Goal: Task Accomplishment & Management: Complete application form

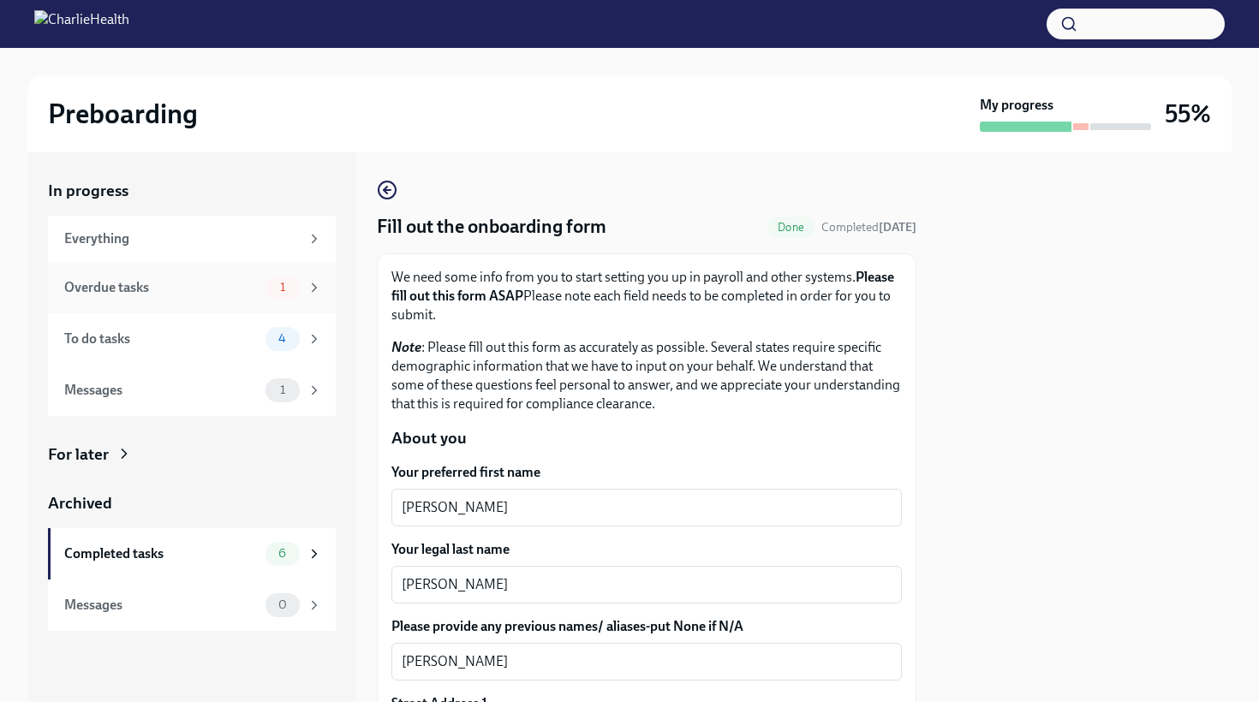
click at [289, 295] on div "1" at bounding box center [282, 288] width 34 height 24
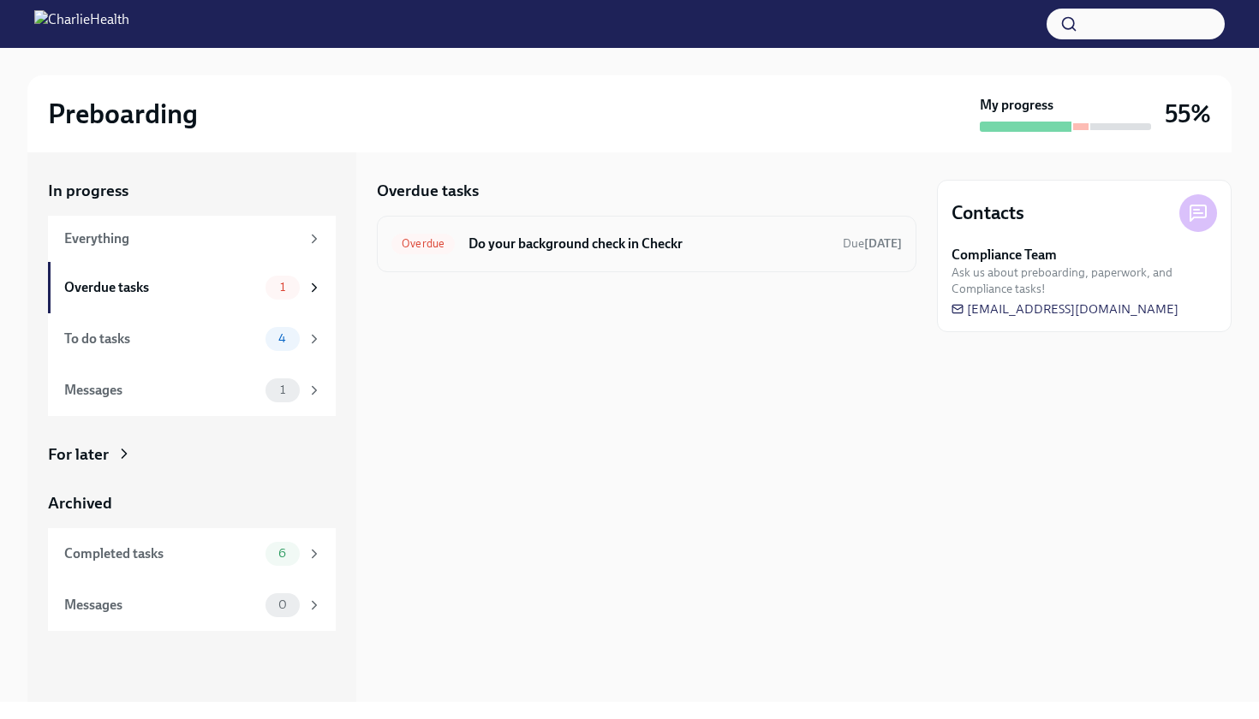
click at [652, 256] on div "Overdue Do your background check in Checkr Due [DATE]" at bounding box center [646, 243] width 510 height 27
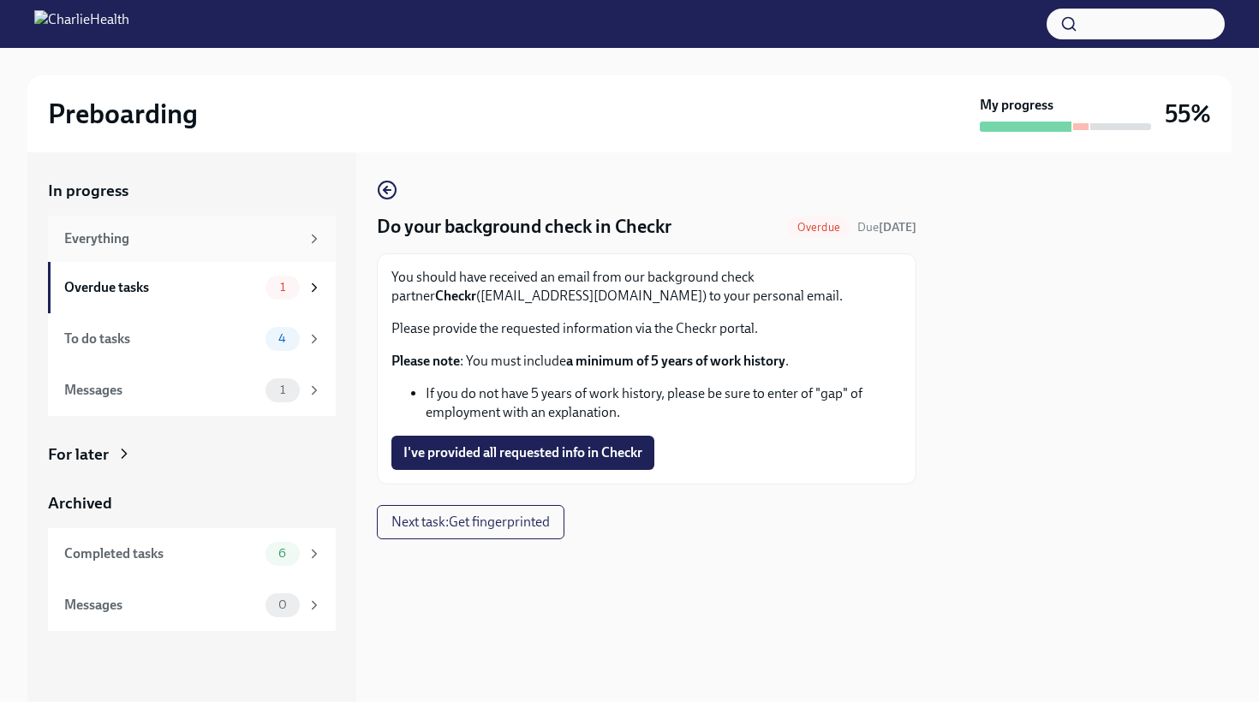
click at [224, 250] on div "Everything" at bounding box center [192, 239] width 288 height 46
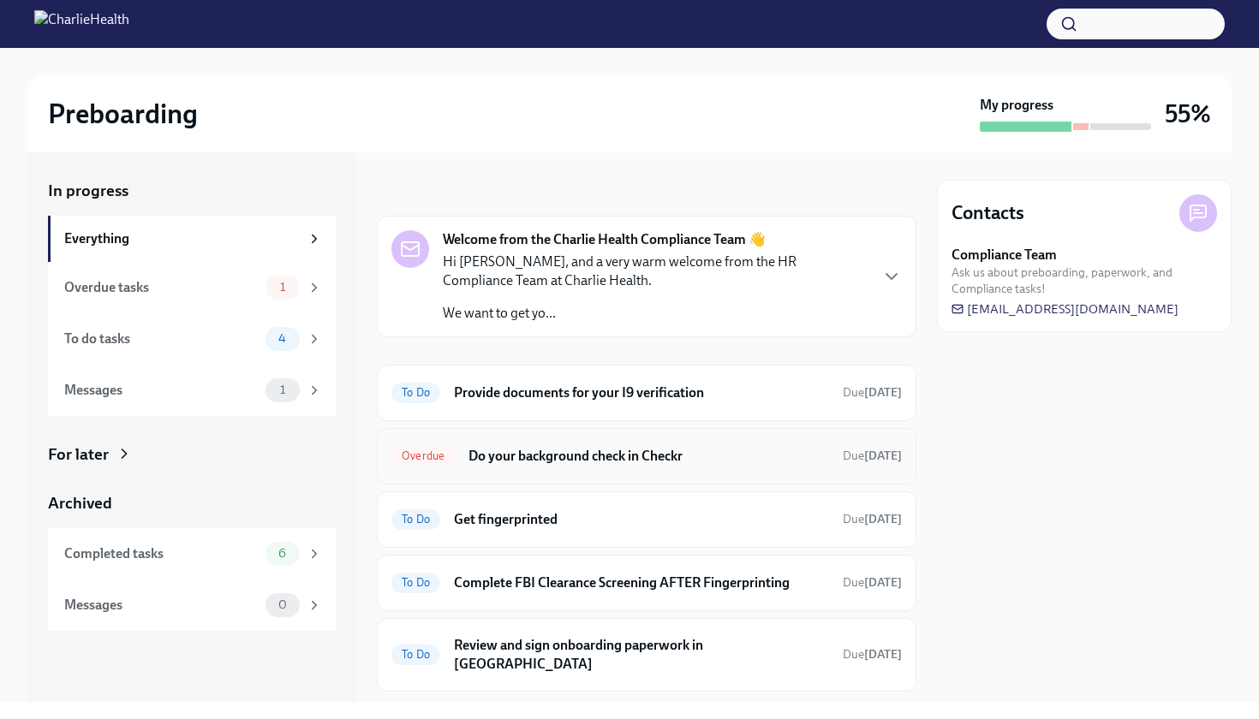
click at [539, 463] on h6 "Do your background check in Checkr" at bounding box center [648, 456] width 360 height 19
